Goal: Information Seeking & Learning: Learn about a topic

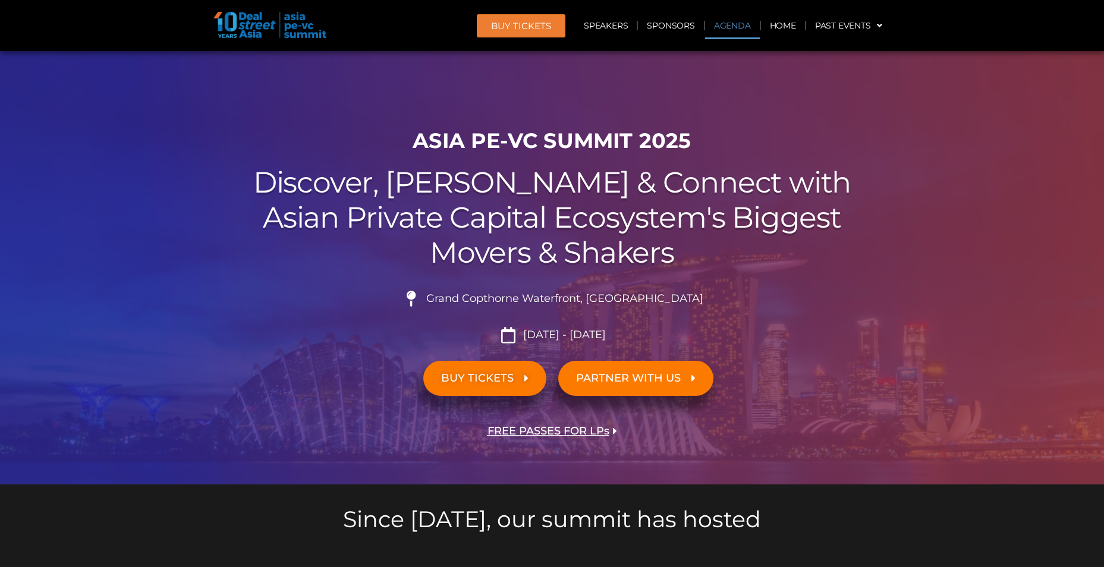
click at [726, 29] on link "Agenda" at bounding box center [732, 25] width 55 height 27
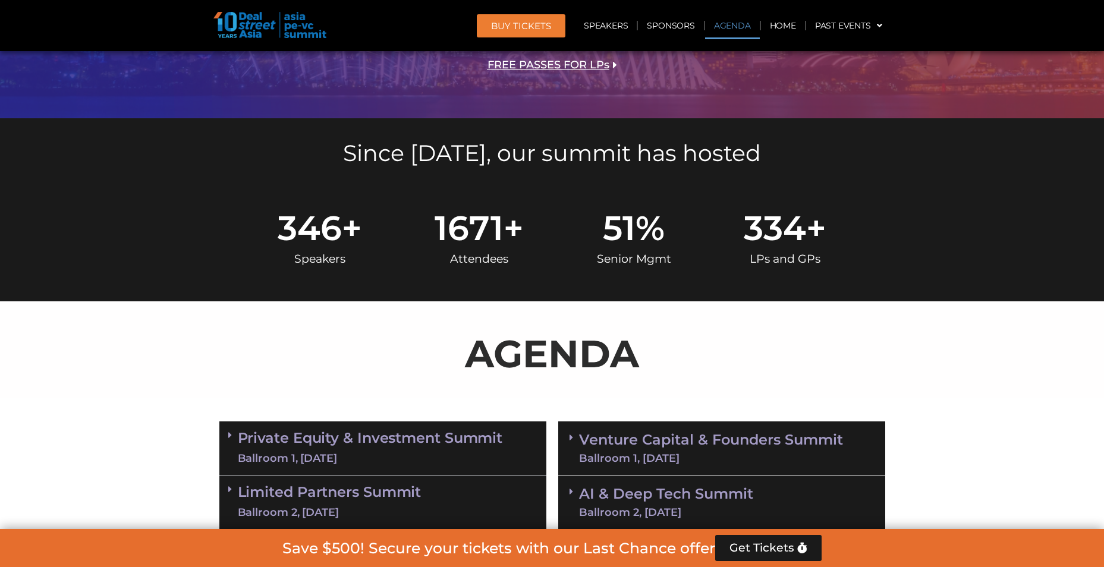
scroll to position [622, 0]
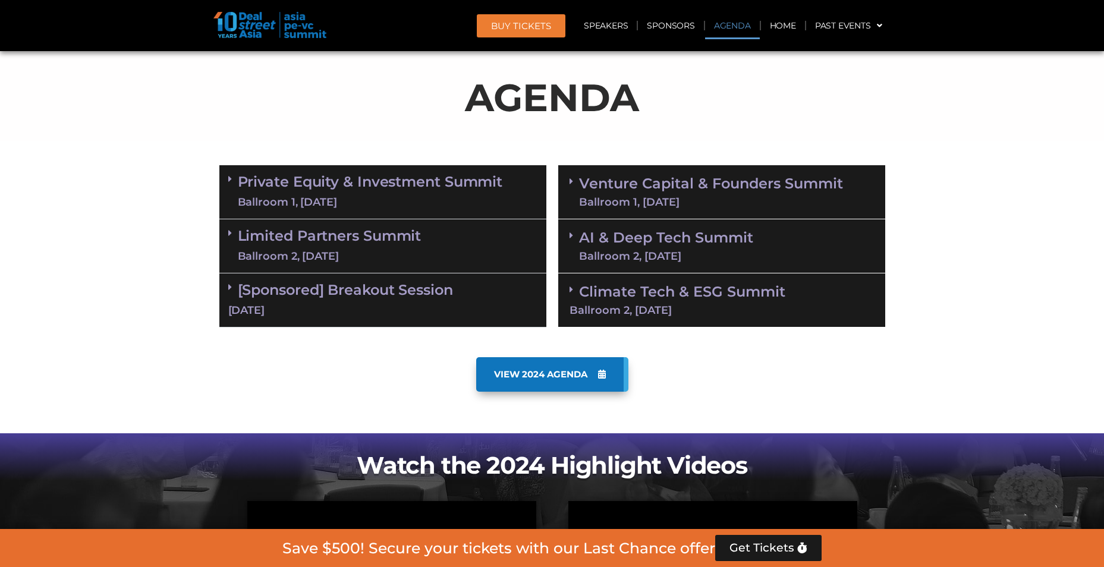
click at [628, 197] on div "Ballroom 1, 11 Sept" at bounding box center [711, 202] width 264 height 11
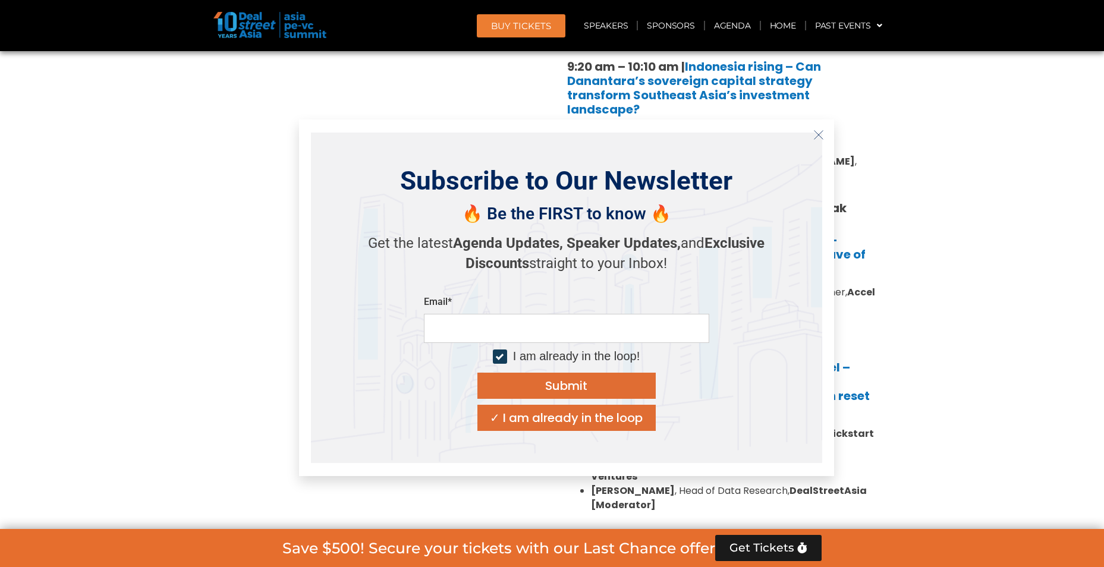
scroll to position [919, 0]
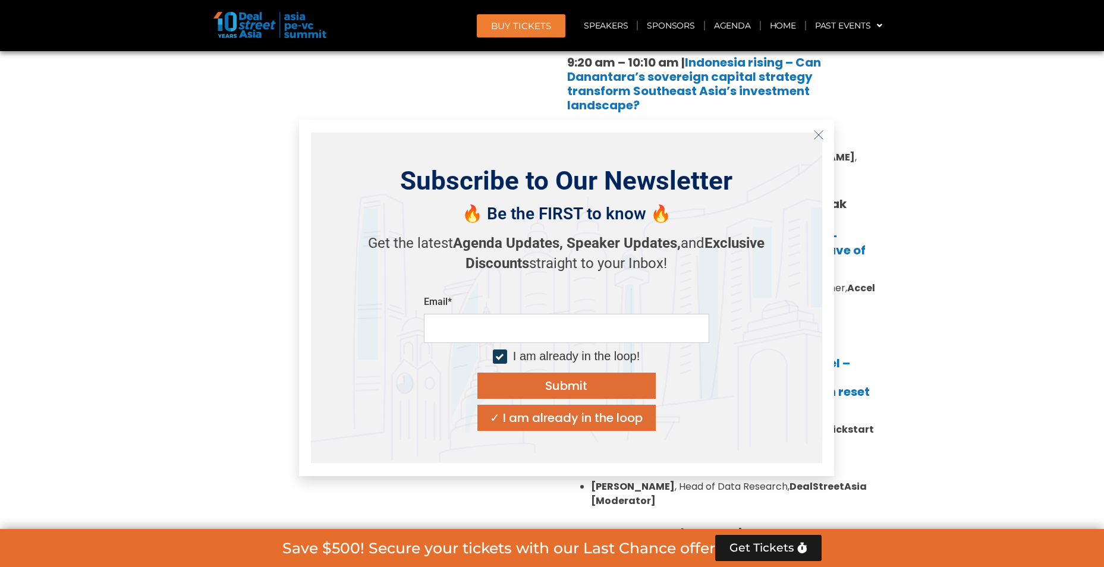
click at [821, 137] on line "Close" at bounding box center [818, 135] width 8 height 8
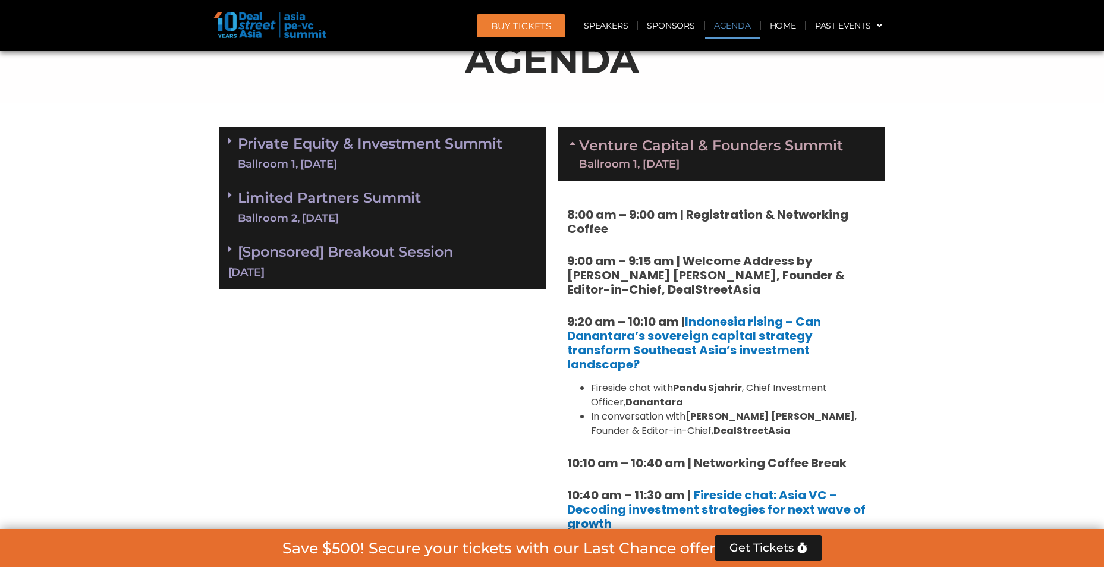
scroll to position [622, 0]
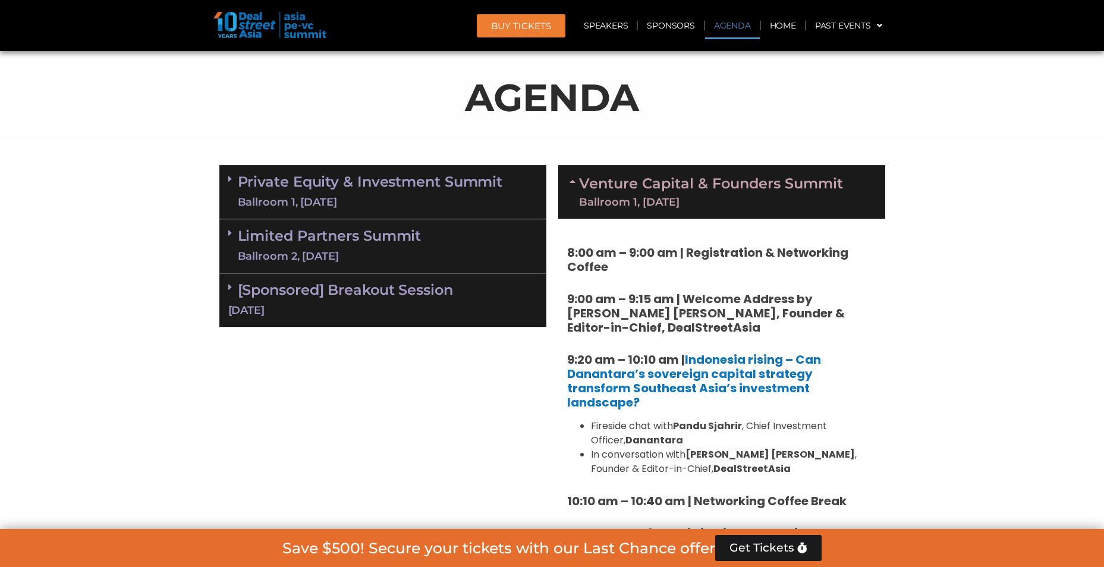
click at [395, 247] on link "Limited Partners Summit Ballroom 2, 10 Sept" at bounding box center [330, 246] width 184 height 36
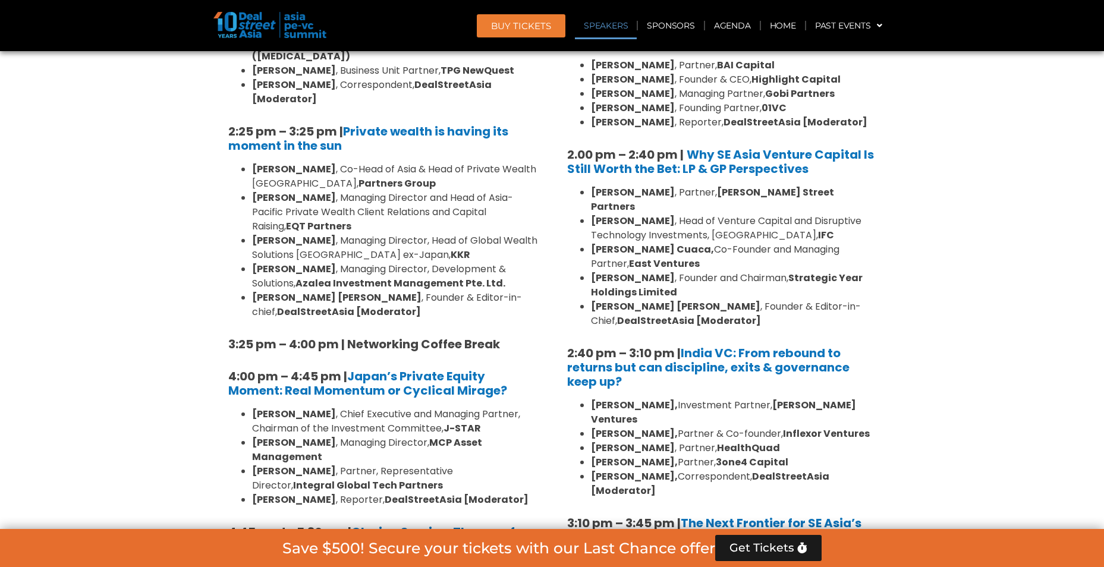
scroll to position [1633, 0]
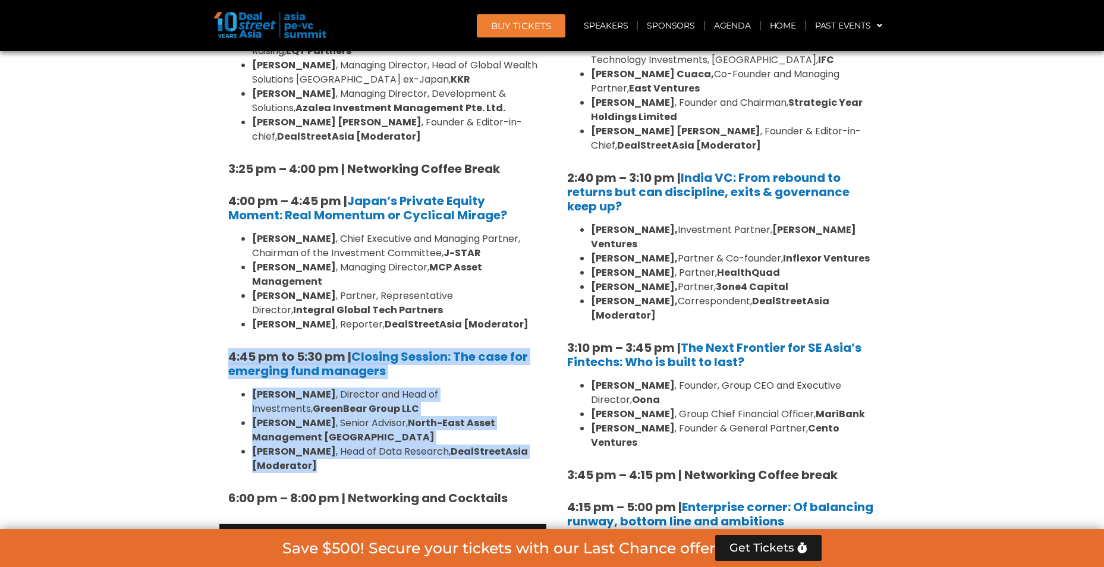
drag, startPoint x: 230, startPoint y: 272, endPoint x: 484, endPoint y: 377, distance: 274.7
copy div "4:45 pm to 5:30 pm | Closing Session: The case for emerging fund managers Vishn…"
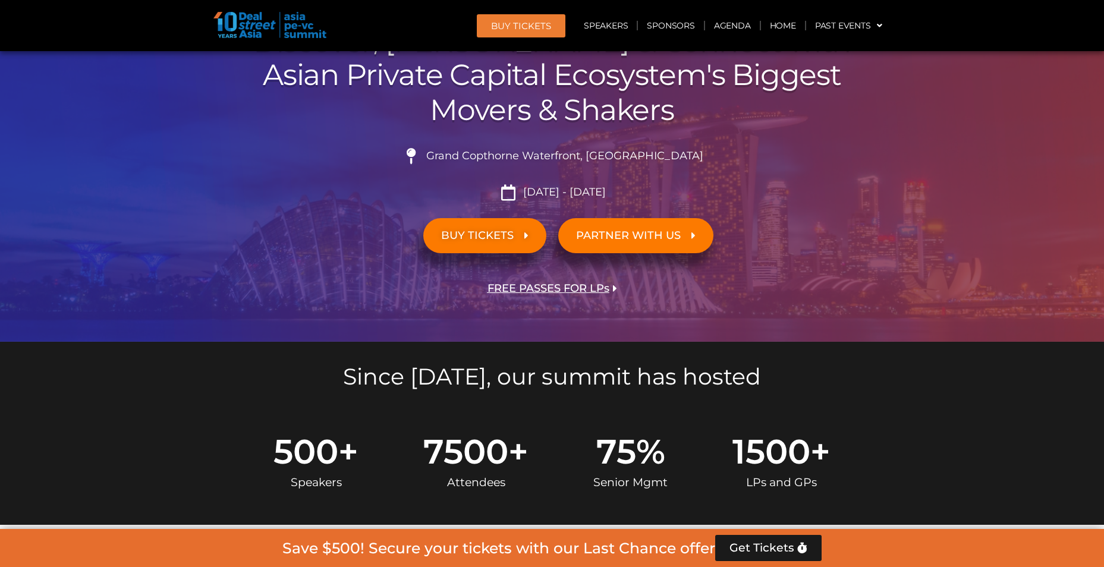
scroll to position [0, 0]
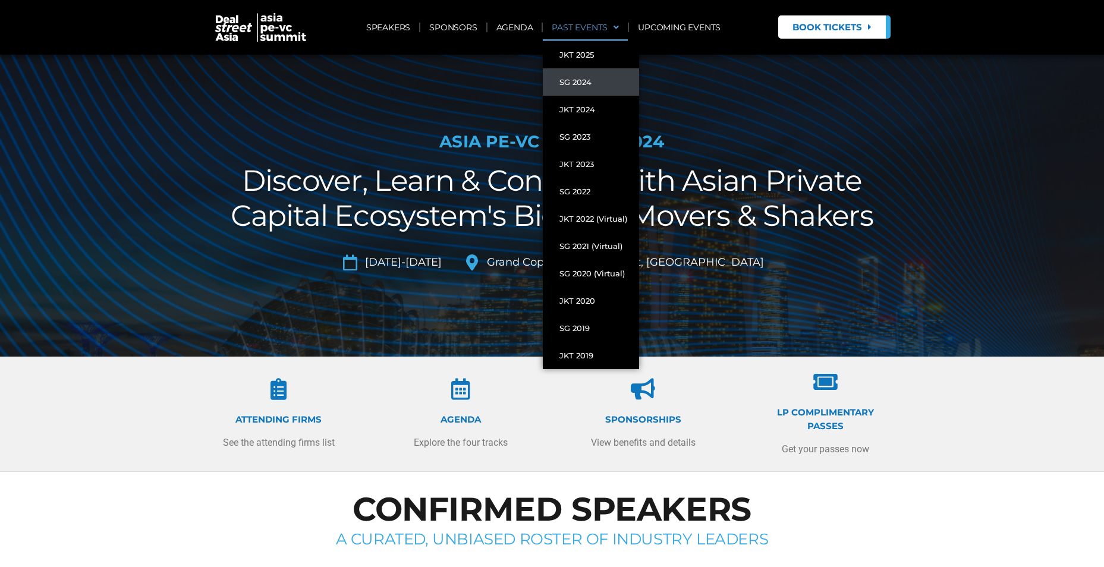
click at [599, 27] on link "PAST EVENTS" at bounding box center [585, 27] width 85 height 27
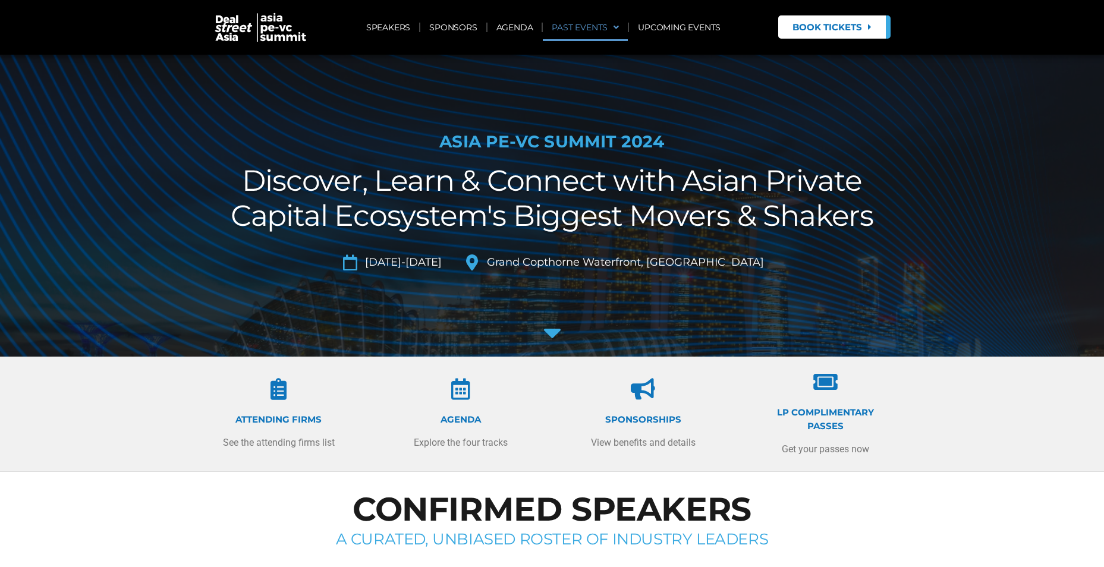
click at [599, 27] on link "PAST EVENTS" at bounding box center [585, 27] width 85 height 27
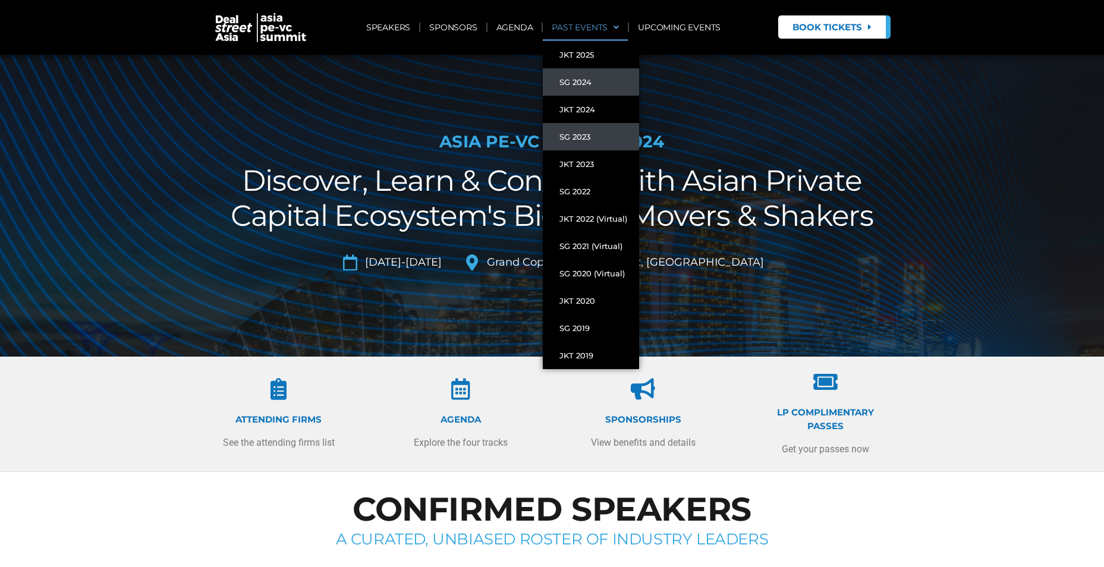
click at [578, 136] on link "SG 2023" at bounding box center [591, 136] width 96 height 27
